Goal: Task Accomplishment & Management: Use online tool/utility

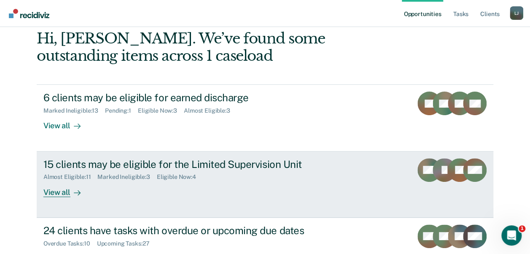
scroll to position [81, 0]
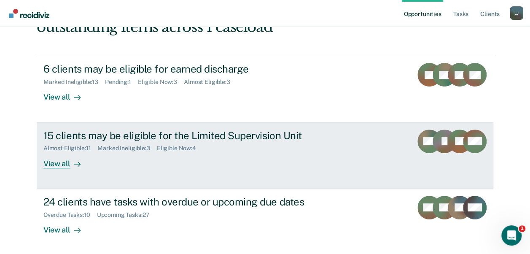
click at [67, 166] on div "View all" at bounding box center [66, 160] width 47 height 16
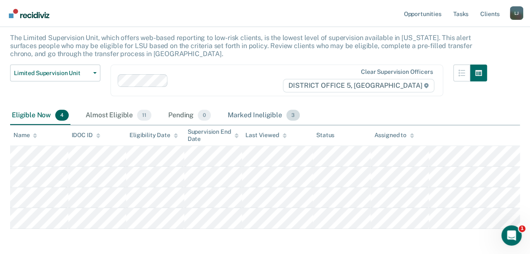
scroll to position [83, 0]
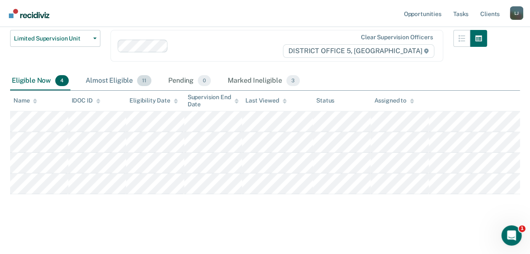
click at [116, 78] on div "Almost Eligible 11" at bounding box center [118, 81] width 69 height 19
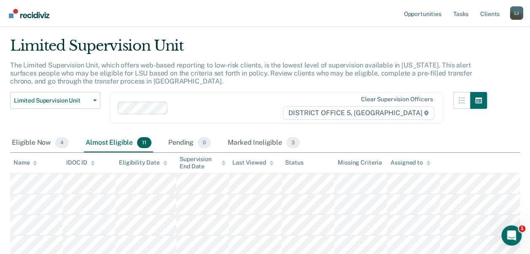
scroll to position [0, 0]
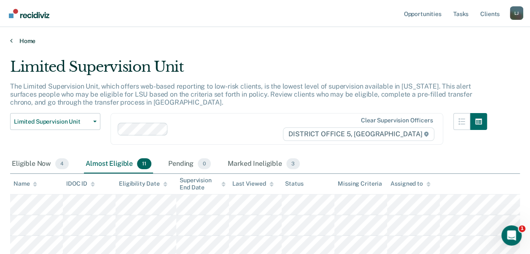
click at [11, 41] on icon at bounding box center [11, 40] width 3 height 7
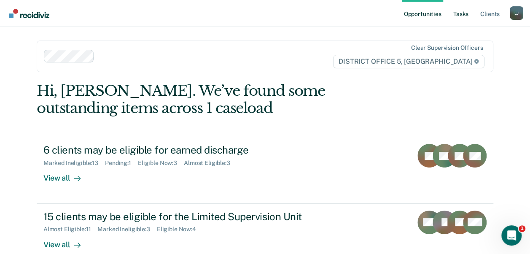
click at [470, 16] on link "Tasks" at bounding box center [461, 13] width 19 height 27
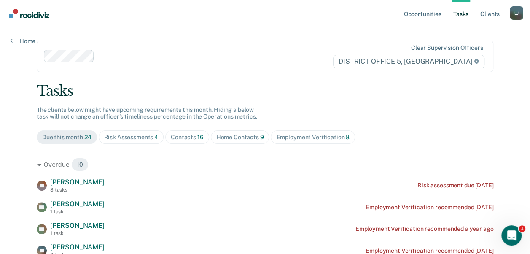
click at [321, 137] on div "Employment Verification 8" at bounding box center [312, 137] width 73 height 7
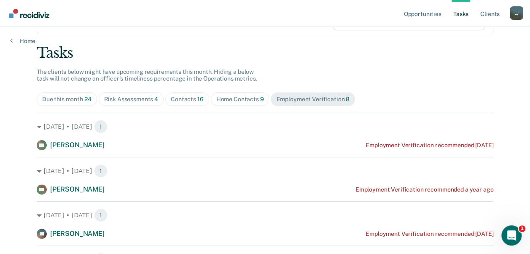
scroll to position [24, 0]
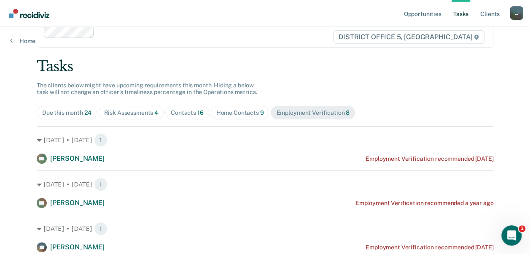
click at [143, 110] on div "Risk Assessments 4" at bounding box center [131, 112] width 54 height 7
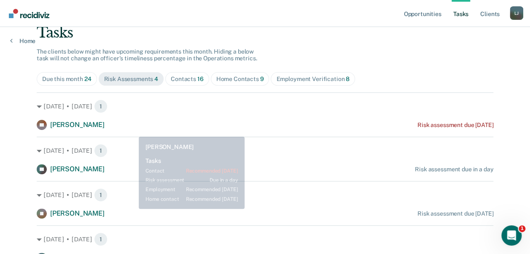
scroll to position [100, 0]
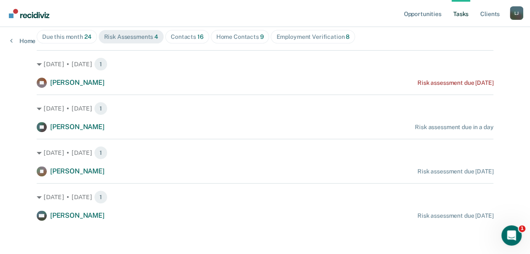
click at [185, 32] on span "Contacts 16" at bounding box center [187, 36] width 44 height 13
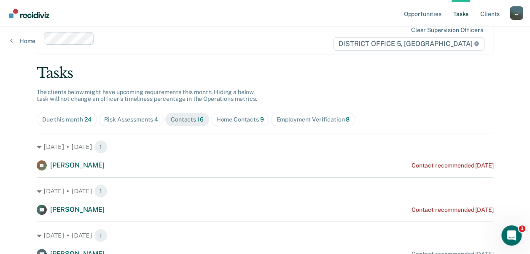
scroll to position [0, 0]
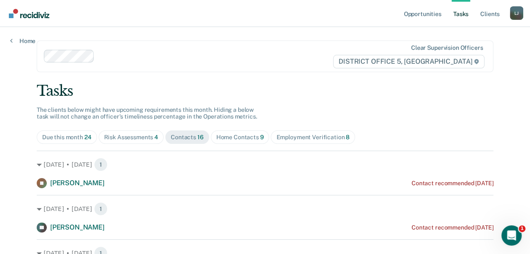
click at [236, 137] on div "Home Contacts 9" at bounding box center [240, 137] width 48 height 7
click at [310, 140] on div "Employment Verification 8" at bounding box center [312, 137] width 73 height 7
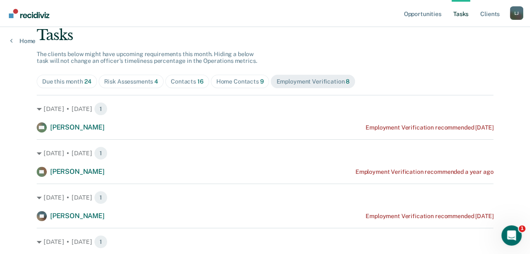
scroll to position [67, 0]
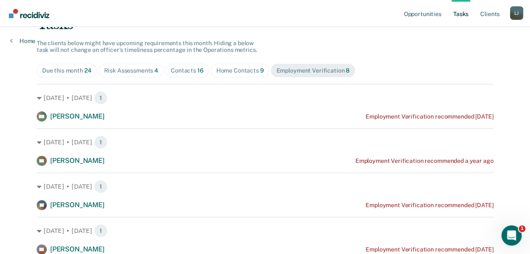
click at [227, 65] on span "Home Contacts 9" at bounding box center [240, 70] width 59 height 13
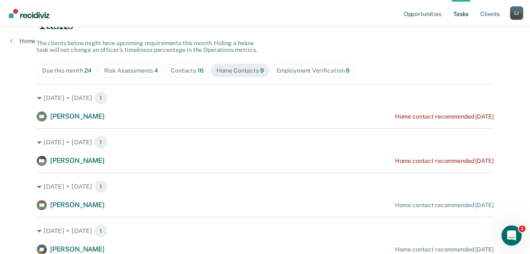
click at [176, 72] on div "Contacts 16" at bounding box center [187, 70] width 33 height 7
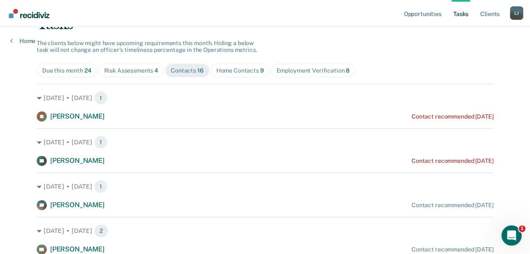
click at [236, 68] on div "Home Contacts 9" at bounding box center [240, 70] width 48 height 7
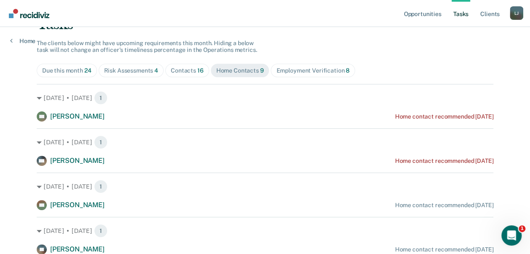
click at [181, 72] on div "Contacts 16" at bounding box center [187, 70] width 33 height 7
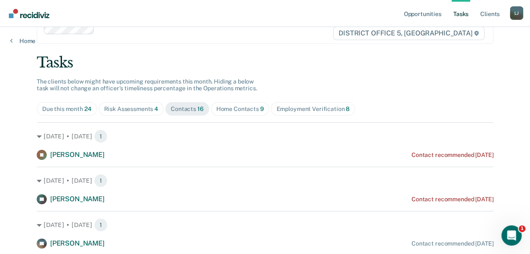
scroll to position [0, 0]
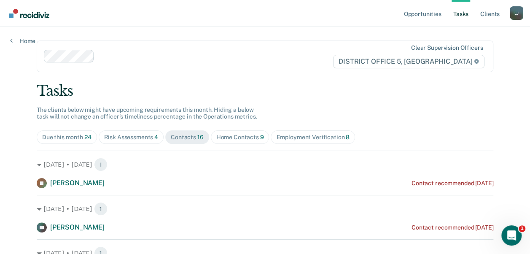
click at [129, 132] on span "Risk Assessments 4" at bounding box center [131, 136] width 65 height 13
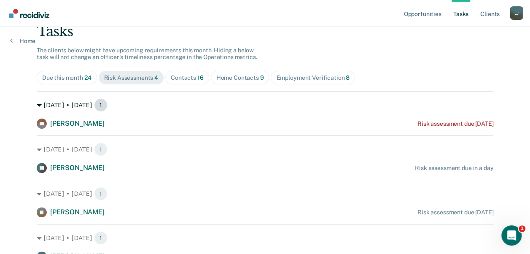
scroll to position [100, 0]
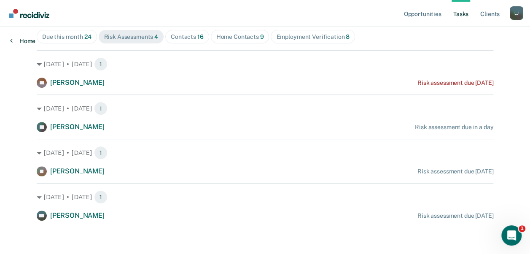
click at [14, 41] on link "Home" at bounding box center [22, 41] width 25 height 8
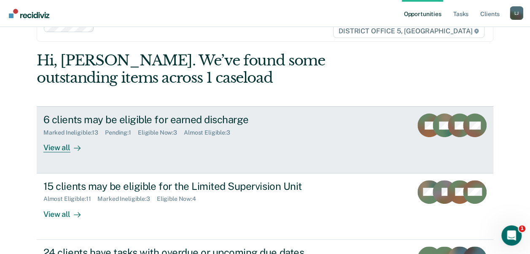
scroll to position [84, 0]
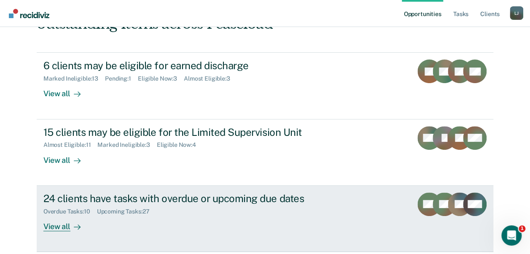
click at [65, 228] on div "View all" at bounding box center [66, 223] width 47 height 16
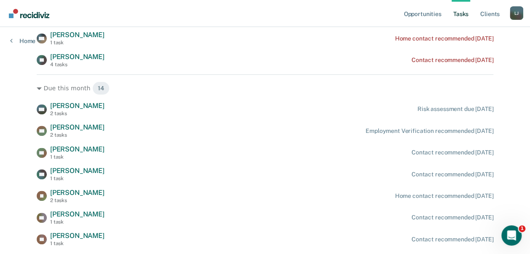
scroll to position [288, 0]
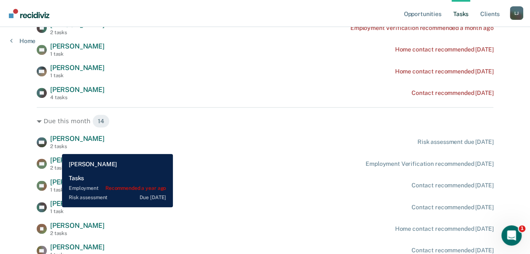
click at [56, 148] on div "2 tasks" at bounding box center [77, 146] width 54 height 6
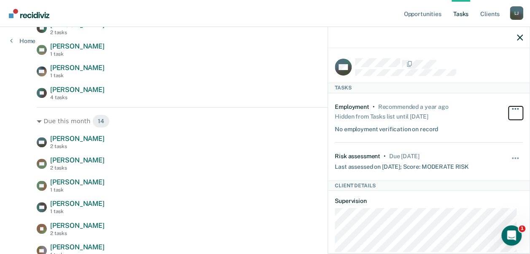
click at [511, 106] on button "button" at bounding box center [516, 112] width 14 height 13
click at [380, 133] on div "Employment • Recommended a year ago Hidden from Tasks list until [DATE] No empl…" at bounding box center [429, 118] width 188 height 50
click at [515, 108] on span "button" at bounding box center [516, 109] width 2 height 2
drag, startPoint x: 400, startPoint y: 100, endPoint x: 405, endPoint y: 104, distance: 6.9
click at [401, 100] on div "Employment • Recommended a year ago Hidden from Tasks list until [DATE] No empl…" at bounding box center [429, 118] width 188 height 50
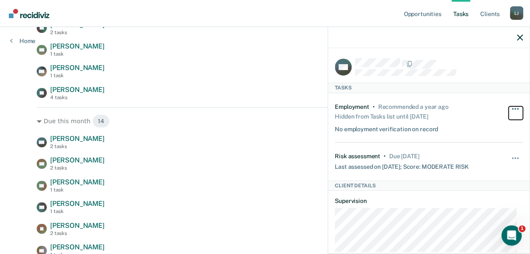
click at [509, 107] on button "button" at bounding box center [516, 112] width 14 height 13
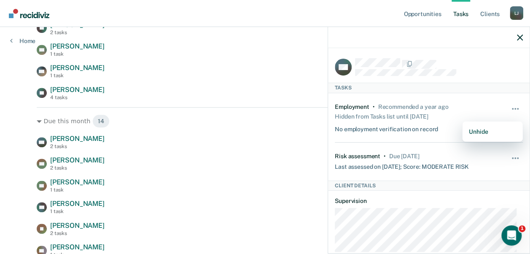
click at [437, 108] on div "Recommended a year ago" at bounding box center [413, 106] width 70 height 7
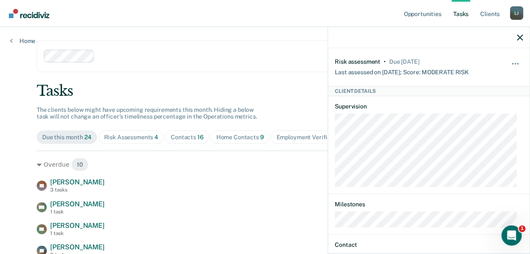
scroll to position [0, 0]
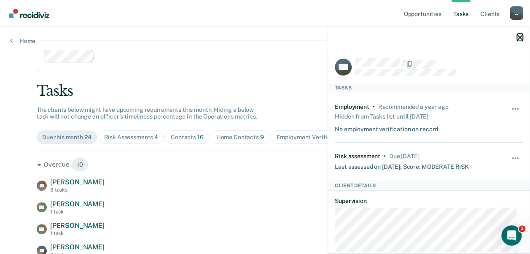
click at [521, 40] on icon "button" at bounding box center [520, 38] width 6 height 6
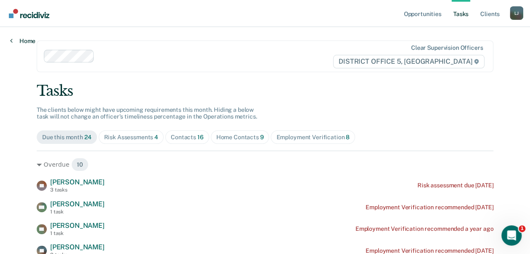
click at [15, 43] on link "Home" at bounding box center [22, 41] width 25 height 8
